Goal: Task Accomplishment & Management: Manage account settings

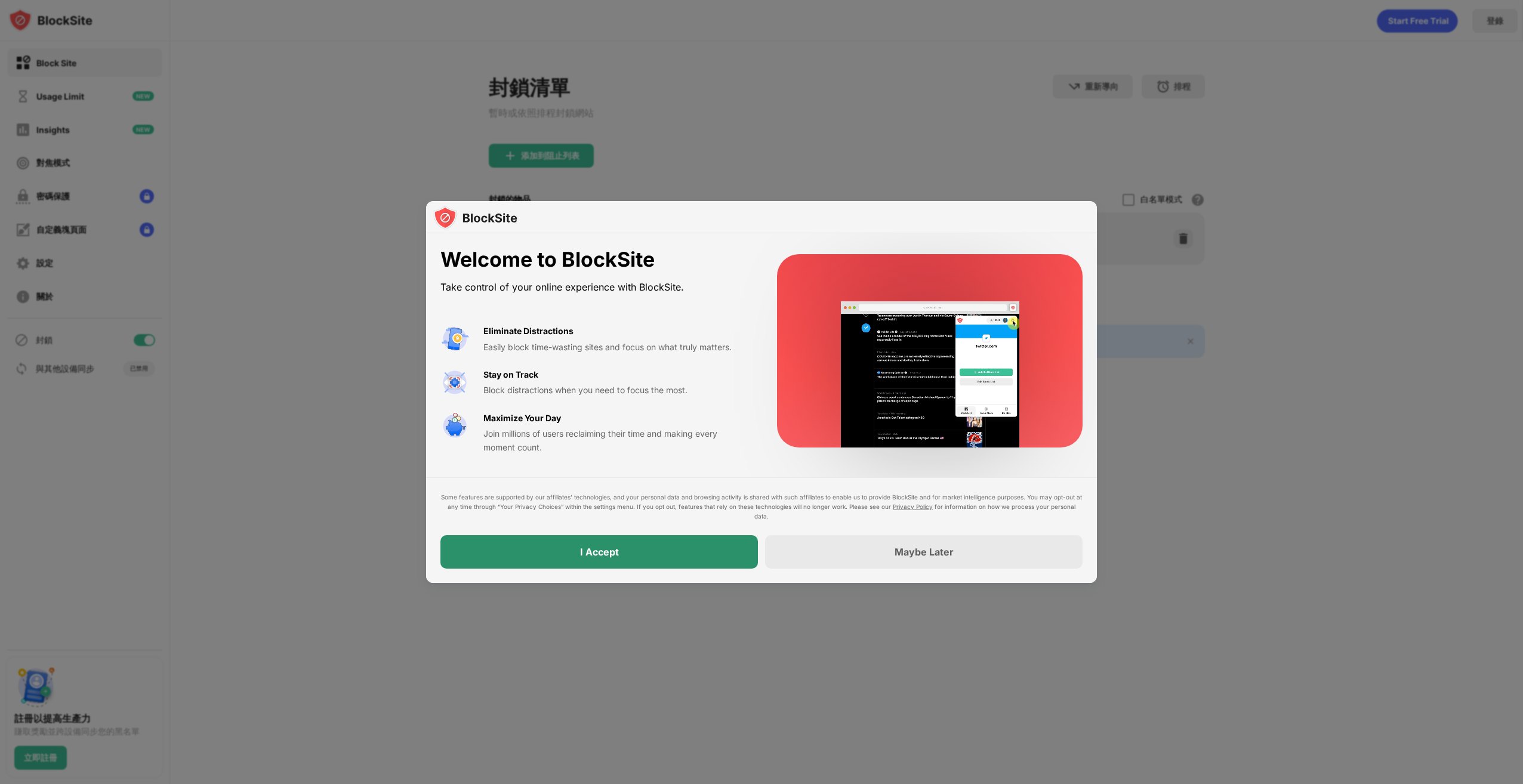
click at [642, 558] on div "I Accept" at bounding box center [598, 551] width 318 height 33
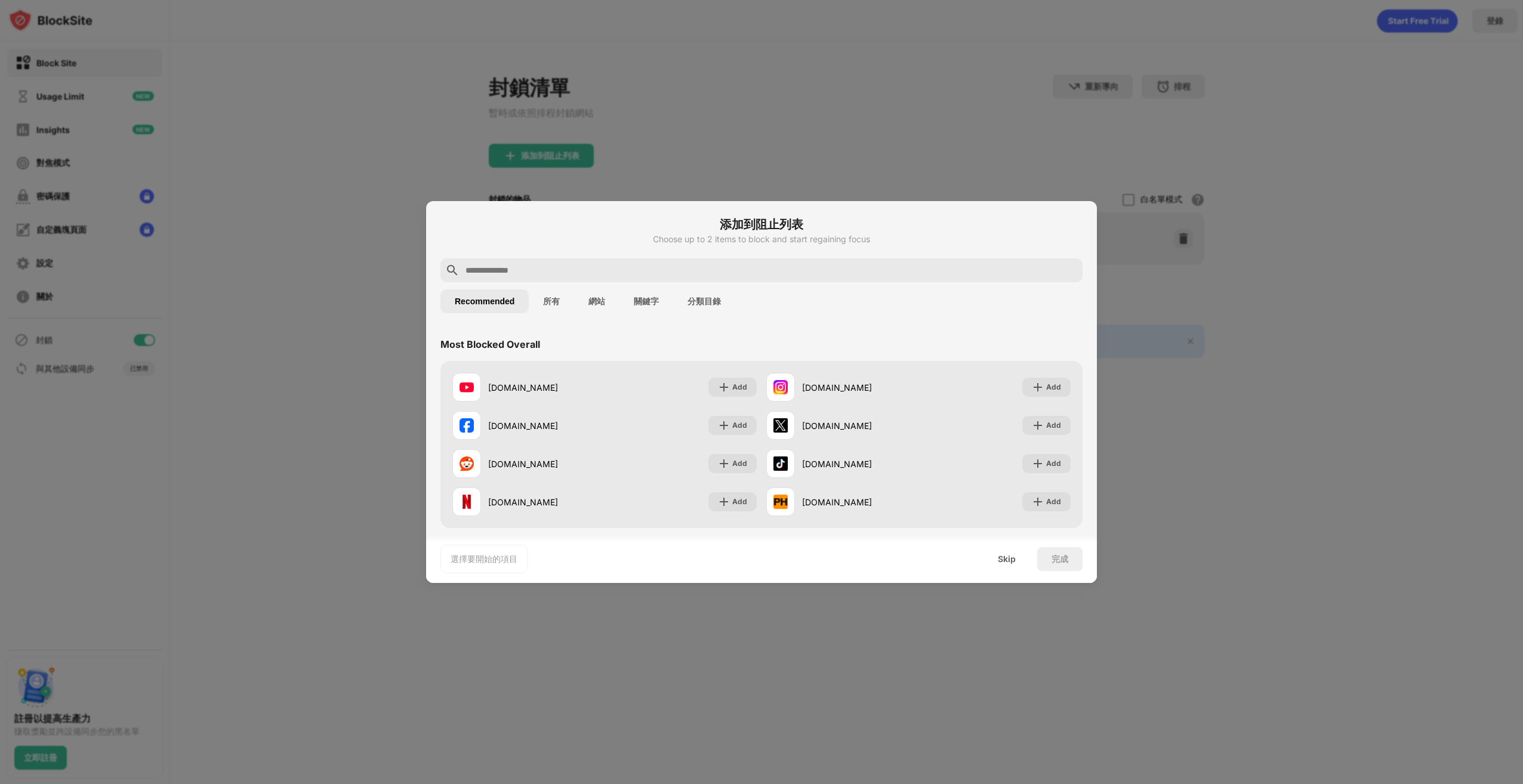
click at [559, 300] on button "所有" at bounding box center [551, 301] width 45 height 24
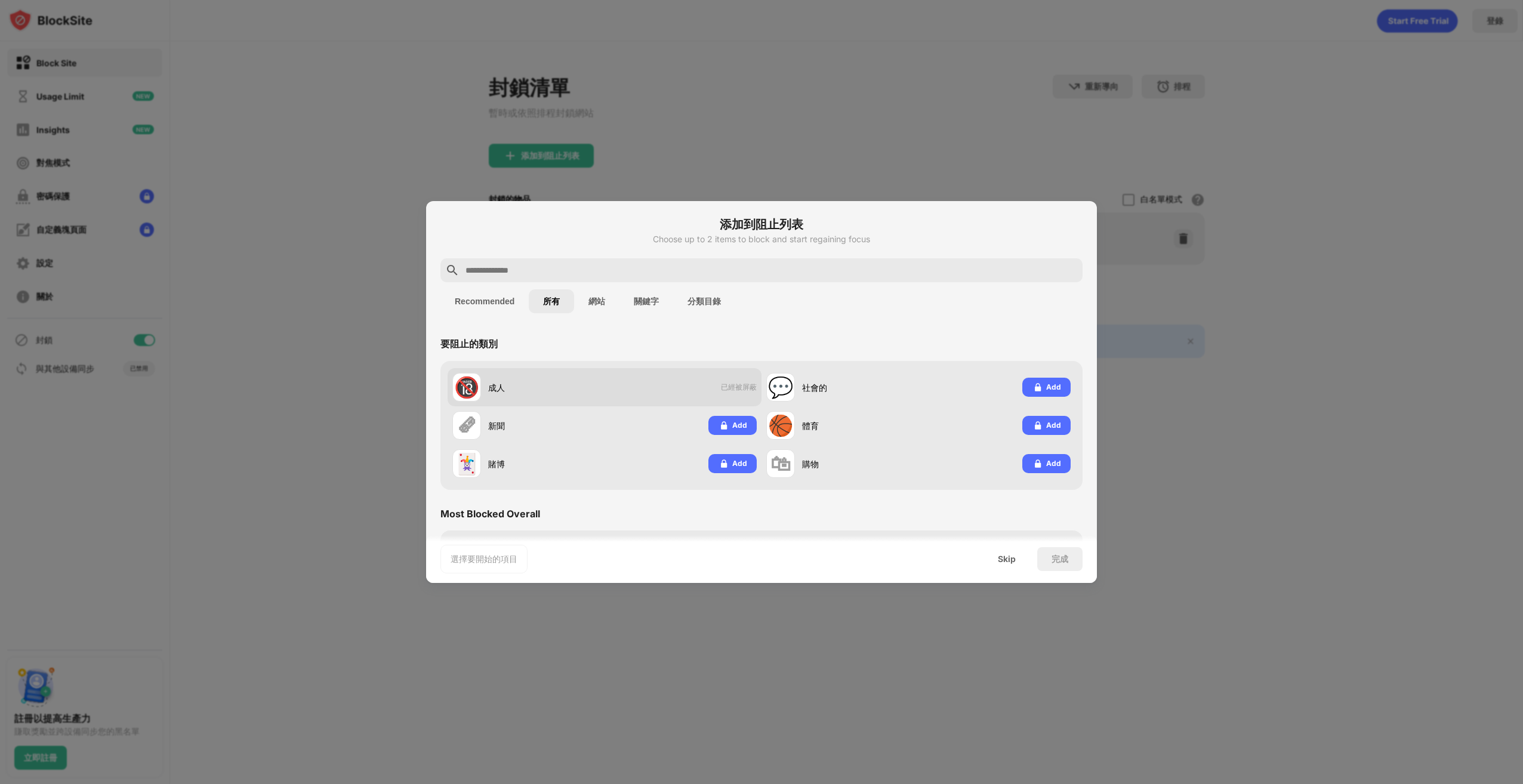
click at [535, 391] on div "成人" at bounding box center [546, 387] width 116 height 13
click at [584, 370] on div "🔞 成人 已經被屏蔽" at bounding box center [604, 387] width 314 height 39
click at [462, 389] on div "🔞" at bounding box center [466, 387] width 25 height 25
click at [994, 564] on div "Skip" at bounding box center [1007, 559] width 46 height 24
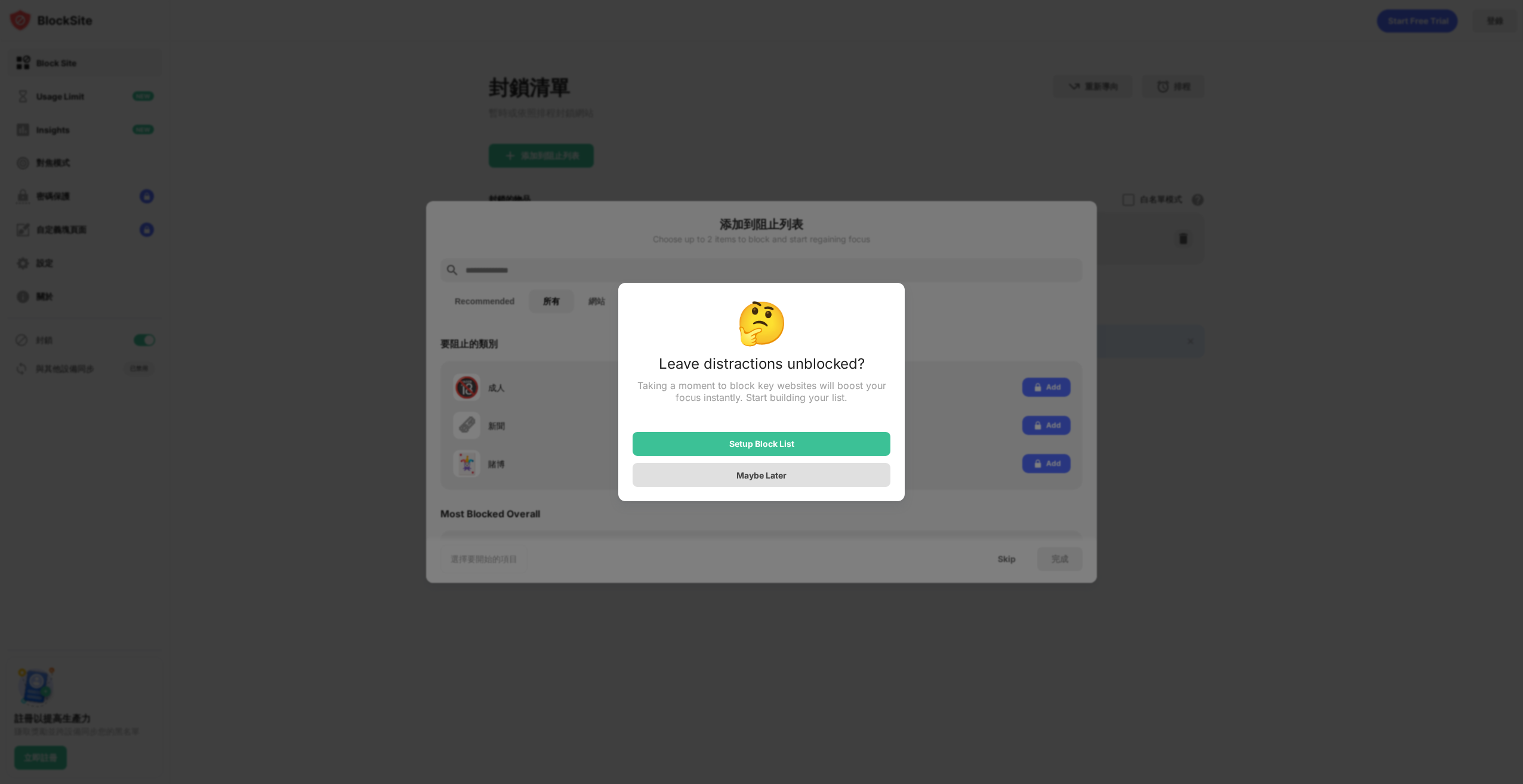
click at [739, 480] on div "Maybe Later" at bounding box center [761, 475] width 51 height 10
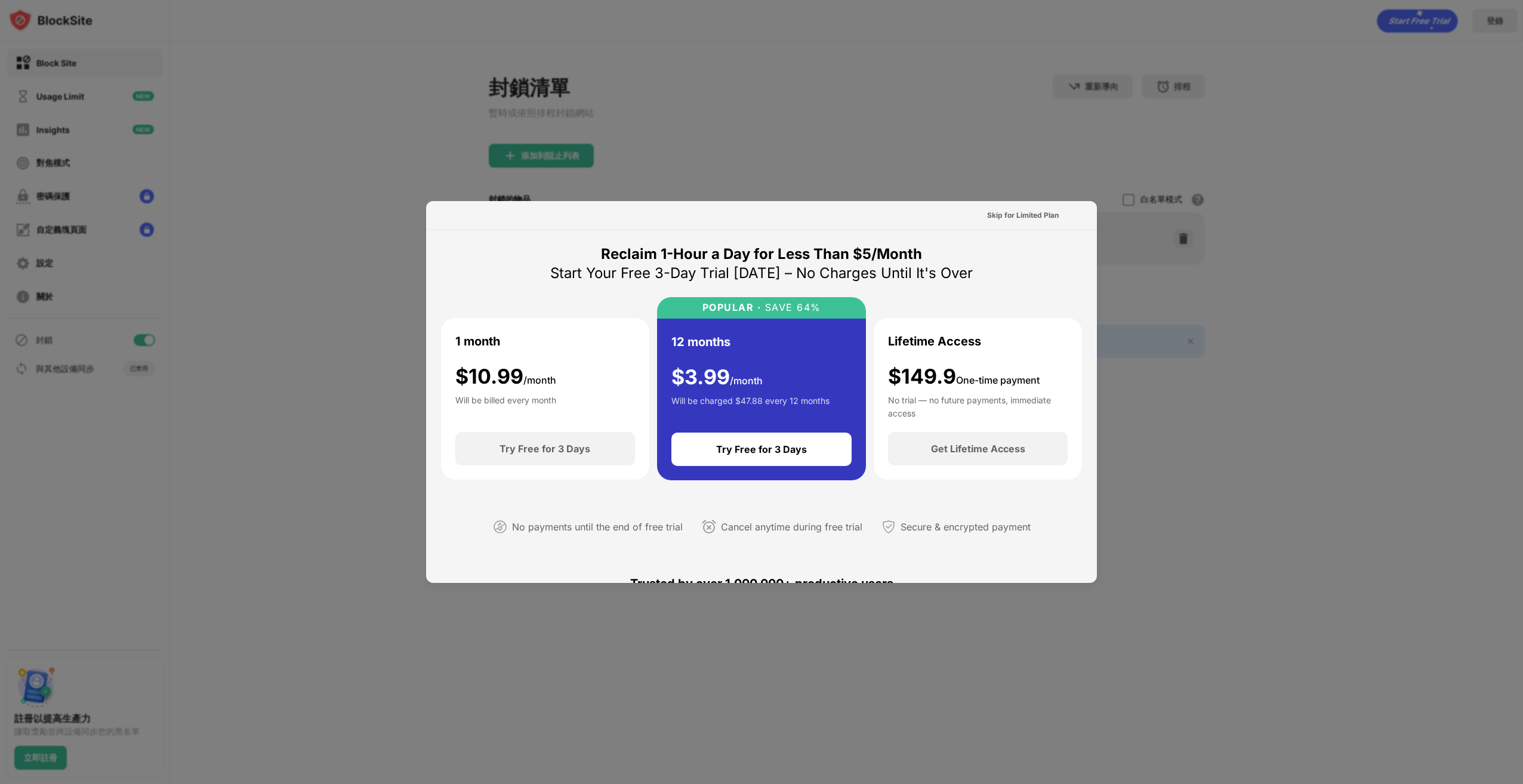
click at [1175, 194] on div at bounding box center [761, 392] width 1523 height 784
click at [1217, 336] on div at bounding box center [761, 392] width 1523 height 784
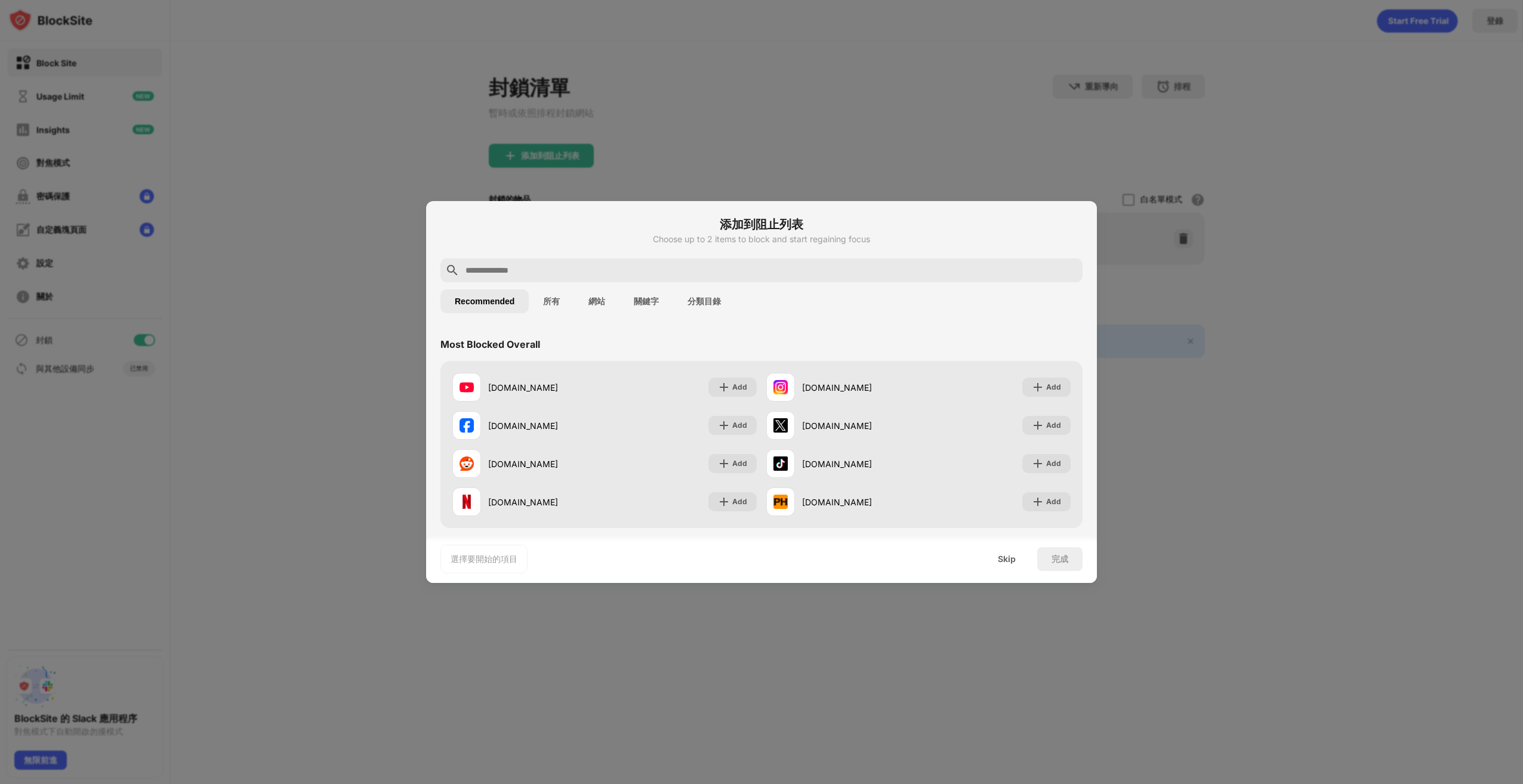
click at [558, 300] on button "所有" at bounding box center [551, 301] width 45 height 24
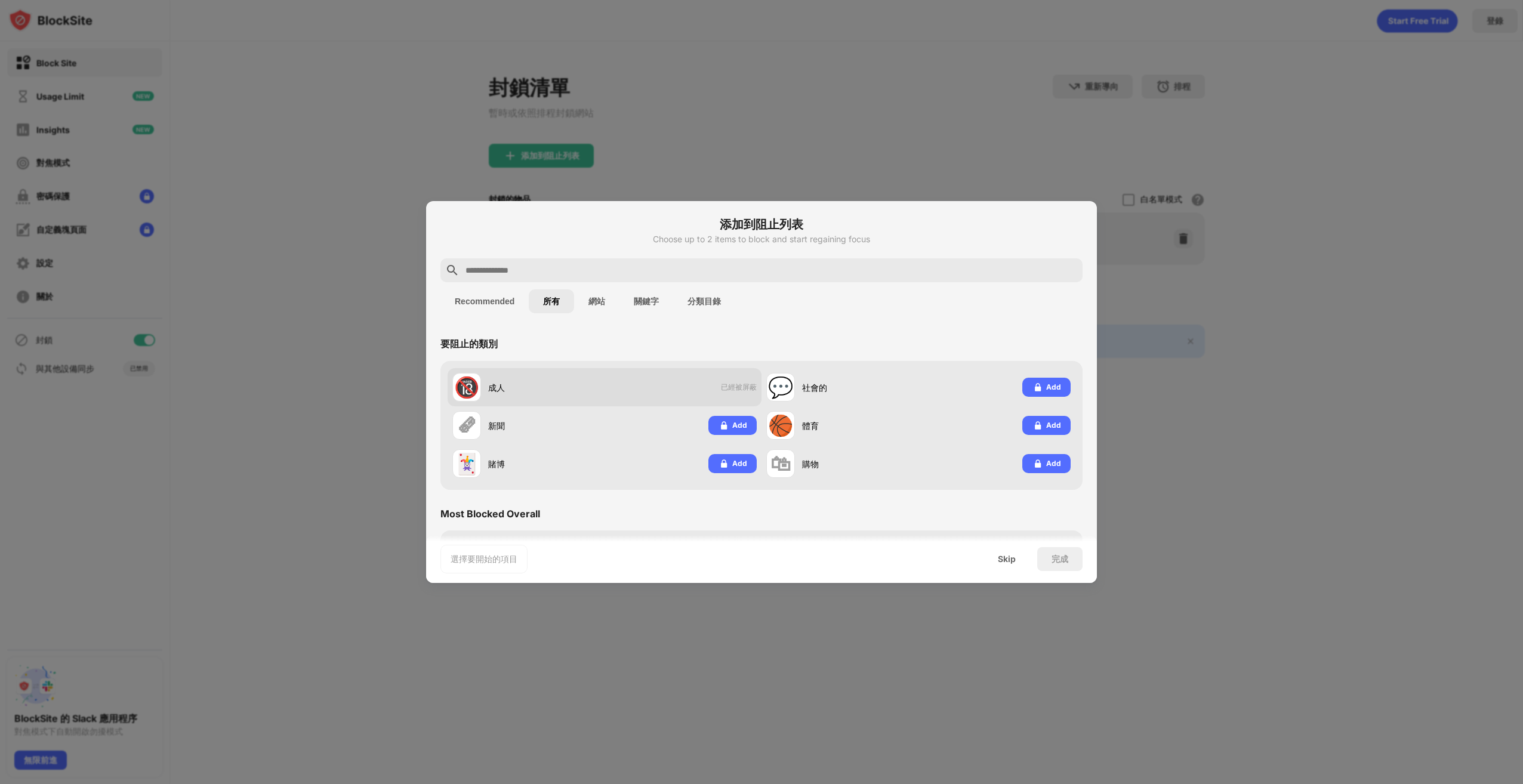
click at [515, 393] on div "成人" at bounding box center [546, 387] width 116 height 13
click at [458, 394] on div "🔞" at bounding box center [466, 387] width 25 height 25
click at [990, 555] on div "Skip" at bounding box center [1007, 559] width 46 height 24
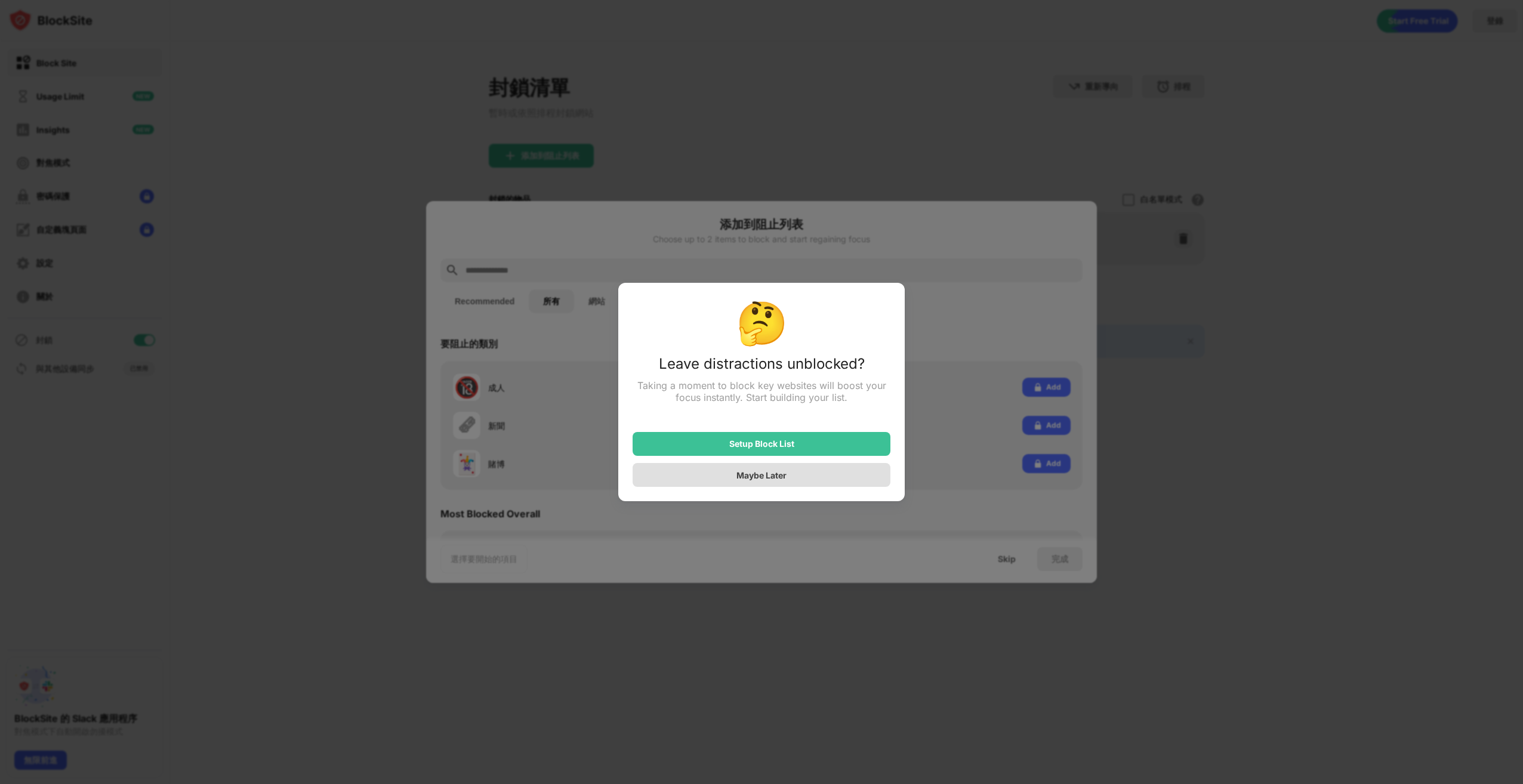
click at [776, 483] on div "Maybe Later" at bounding box center [761, 475] width 258 height 24
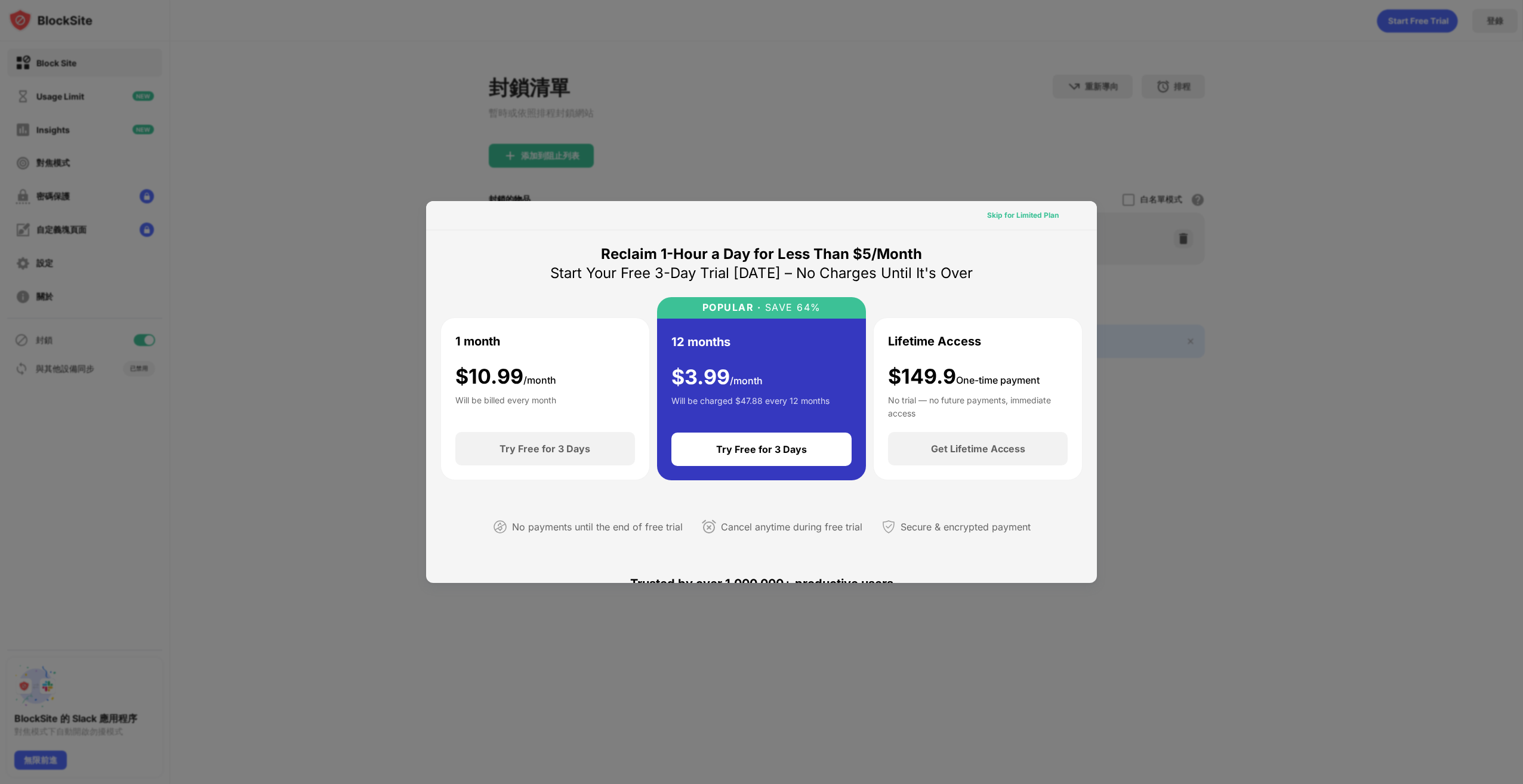
click at [1018, 208] on div "Skip for Limited Plan" at bounding box center [1023, 215] width 91 height 19
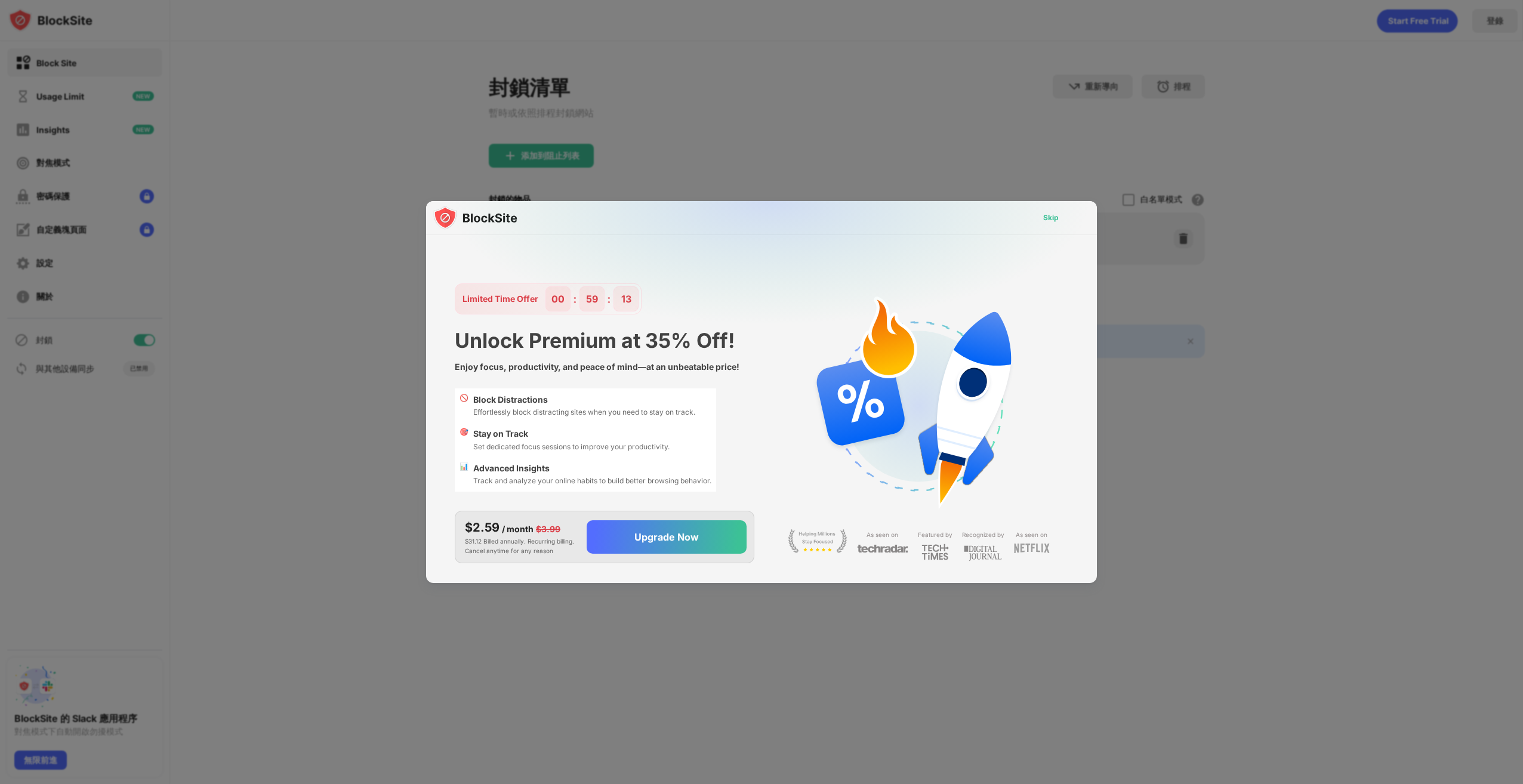
click at [1063, 217] on div "Skip" at bounding box center [1050, 217] width 34 height 19
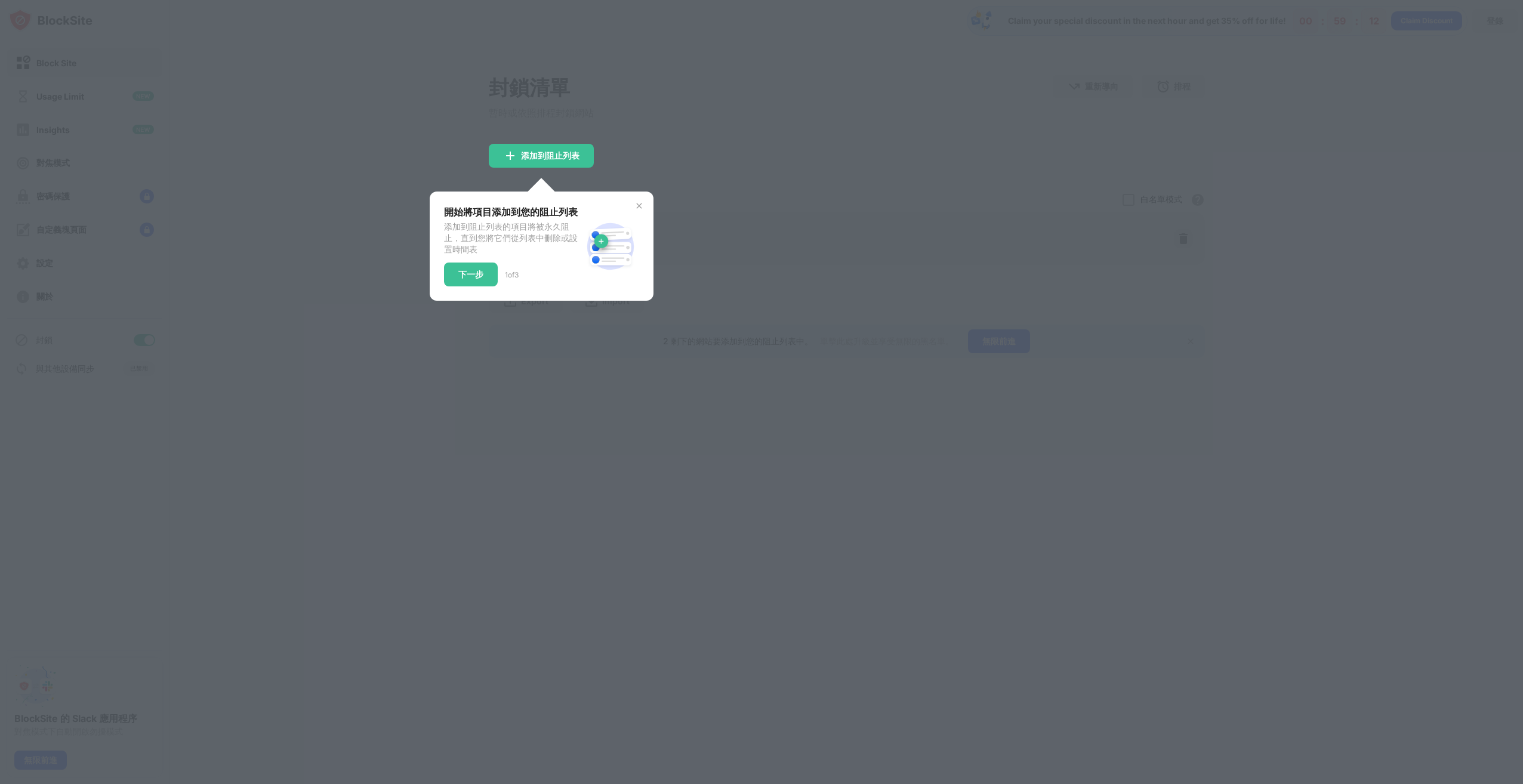
click at [706, 175] on div at bounding box center [761, 392] width 1523 height 784
click at [639, 204] on img at bounding box center [639, 205] width 9 height 9
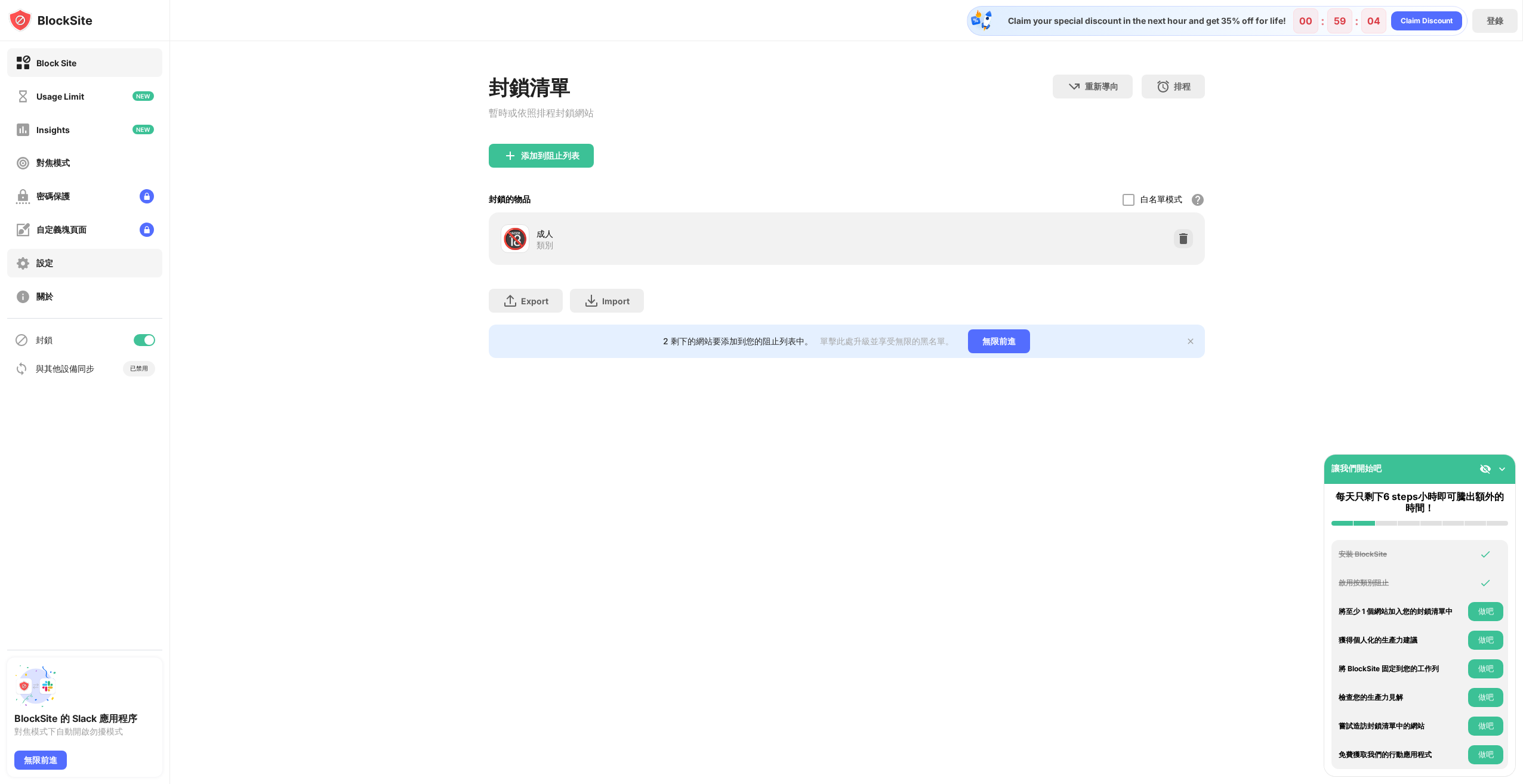
click at [117, 265] on div "設定" at bounding box center [84, 263] width 155 height 28
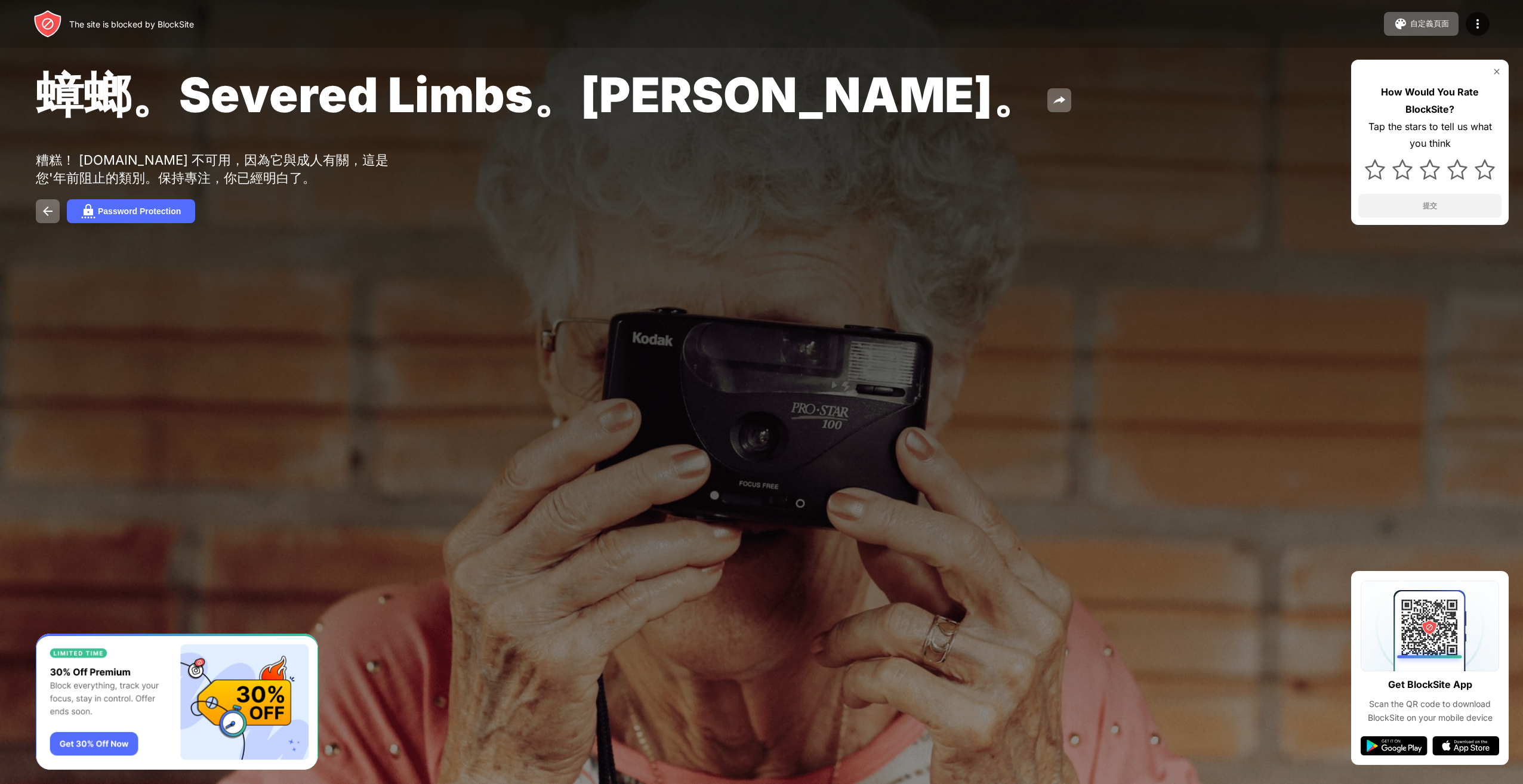
click at [1488, 0] on div "The site is blocked by [PERSON_NAME] 自定義頁面 編輯阻止列表 重新導向 自定義阻止頁面 Upgrade 密碼保護 Upg…" at bounding box center [761, 24] width 1523 height 48
